Goal: Information Seeking & Learning: Learn about a topic

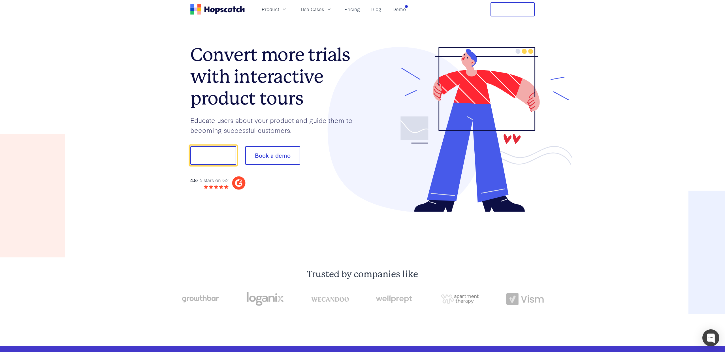
click at [222, 50] on h1 "Convert more trials with interactive product tours" at bounding box center [276, 76] width 172 height 65
click at [247, 78] on h1 "Convert more trials with interactive product tours" at bounding box center [276, 76] width 172 height 65
click at [251, 100] on h1 "Convert more trials with interactive product tours" at bounding box center [276, 76] width 172 height 65
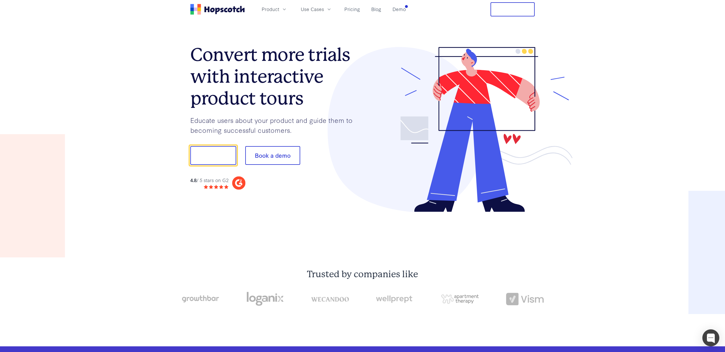
click at [282, 105] on h1 "Convert more trials with interactive product tours" at bounding box center [276, 76] width 172 height 65
click at [282, 10] on icon "button" at bounding box center [284, 10] width 6 height 6
click at [285, 113] on div "Convert more trials with interactive product tours Educate users about your pro…" at bounding box center [276, 118] width 172 height 143
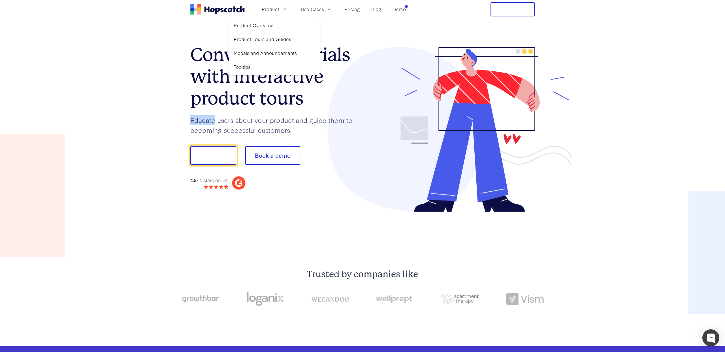
click at [285, 113] on div "Convert more trials with interactive product tours Educate users about your pro…" at bounding box center [276, 118] width 172 height 143
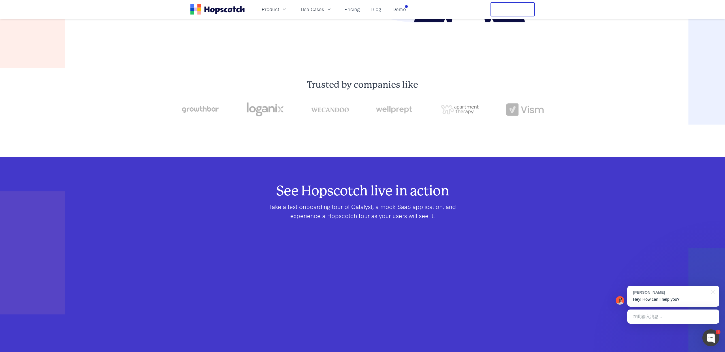
scroll to position [373, 0]
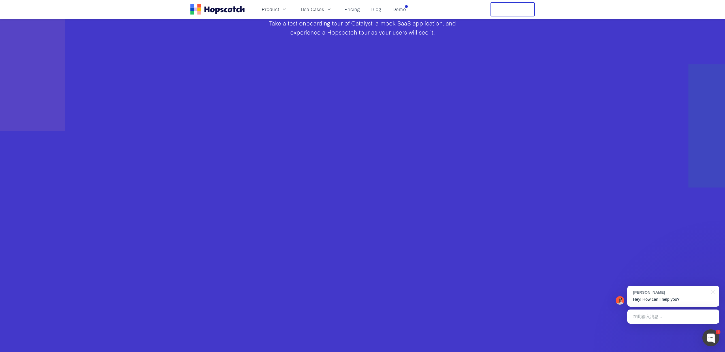
click at [311, 27] on p "Take a test onboarding tour of Catalyst, a mock SaaS application, and experienc…" at bounding box center [362, 27] width 217 height 18
click at [359, 26] on p "Take a test onboarding tour of Catalyst, a mock SaaS application, and experienc…" at bounding box center [362, 27] width 217 height 18
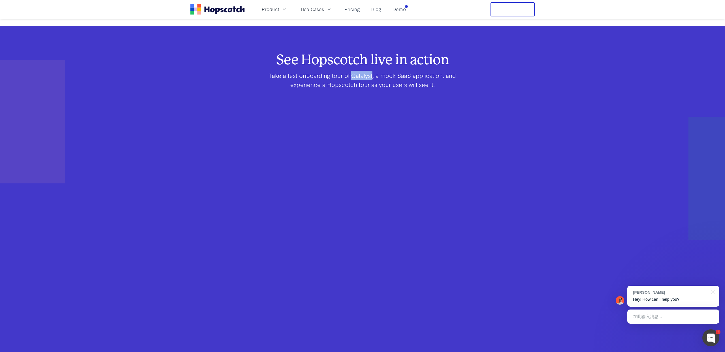
scroll to position [242, 0]
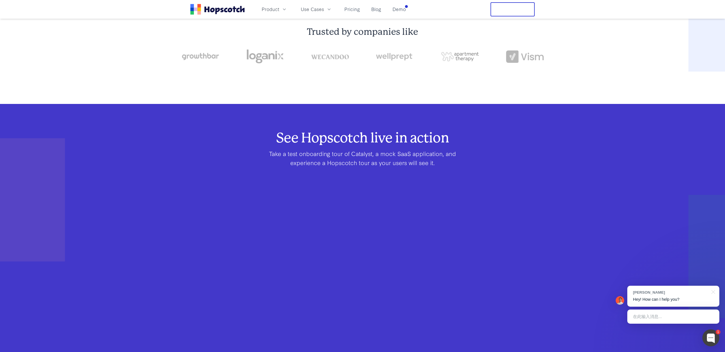
click at [314, 164] on p "Take a test onboarding tour of Catalyst, a mock SaaS application, and experienc…" at bounding box center [362, 158] width 217 height 18
click at [312, 153] on p "Take a test onboarding tour of Catalyst, a mock SaaS application, and experienc…" at bounding box center [362, 158] width 217 height 18
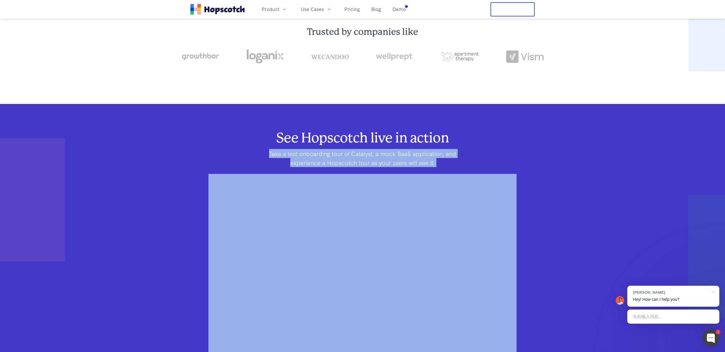
click at [312, 153] on p "Take a test onboarding tour of Catalyst, a mock SaaS application, and experienc…" at bounding box center [362, 158] width 217 height 18
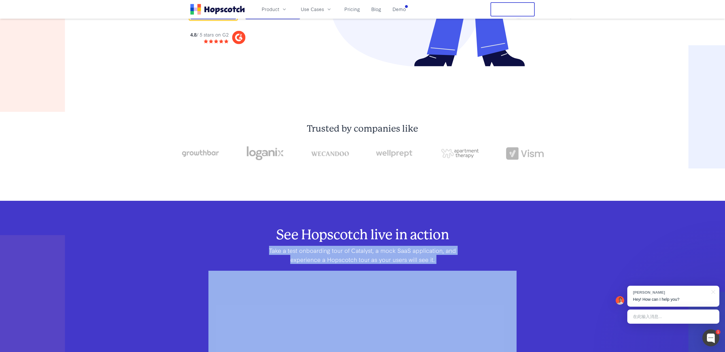
scroll to position [0, 0]
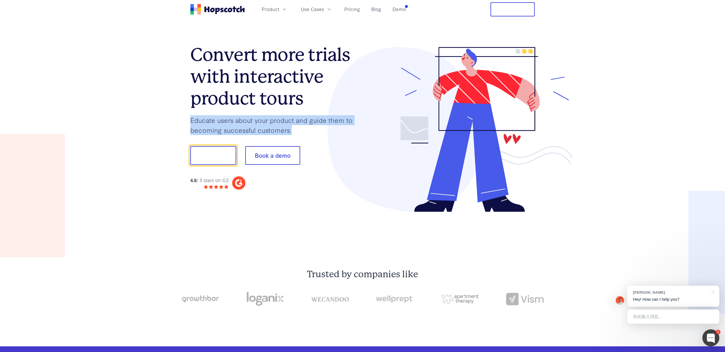
drag, startPoint x: 190, startPoint y: 119, endPoint x: 306, endPoint y: 132, distance: 116.7
click at [306, 132] on p "Educate users about your product and guide them to becoming successful customer…" at bounding box center [276, 125] width 172 height 20
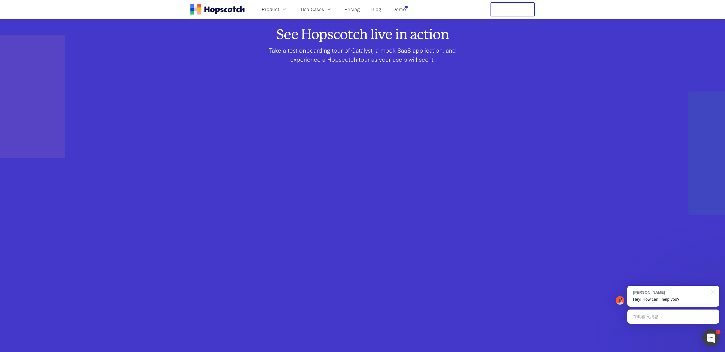
scroll to position [346, 0]
click at [355, 53] on p "Take a test onboarding tour of Catalyst, a mock SaaS application, and experienc…" at bounding box center [362, 54] width 217 height 18
copy p "Catalyst"
